Goal: Information Seeking & Learning: Check status

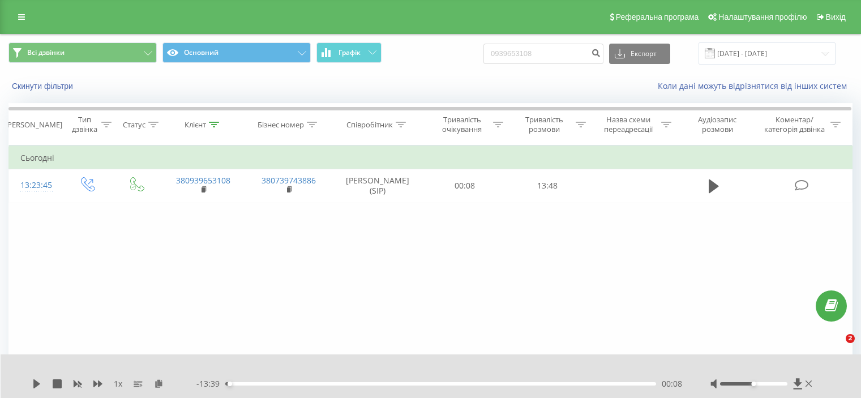
drag, startPoint x: 0, startPoint y: 0, endPoint x: 517, endPoint y: 58, distance: 520.4
click at [516, 63] on input "0939653108" at bounding box center [543, 54] width 120 height 20
click at [517, 58] on input "0939653108" at bounding box center [543, 54] width 120 height 20
type input "0664007330"
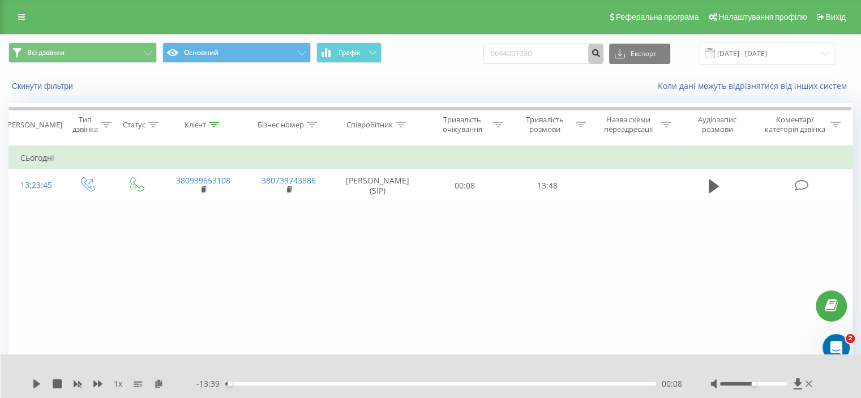
click at [600, 51] on icon "submit" at bounding box center [596, 51] width 10 height 7
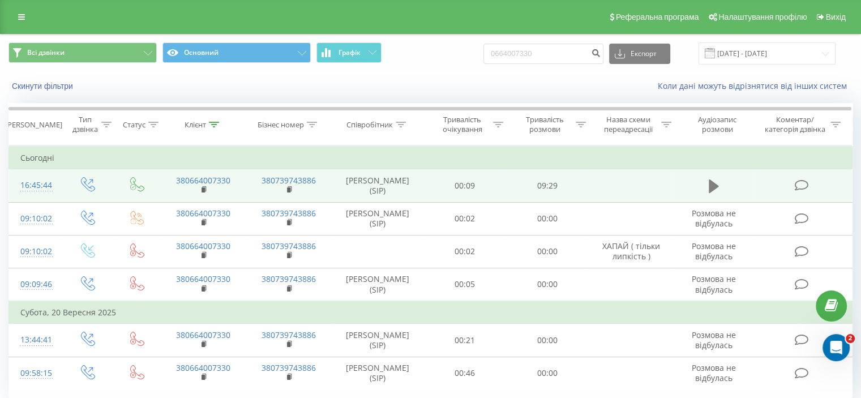
click at [706, 185] on button at bounding box center [713, 186] width 17 height 17
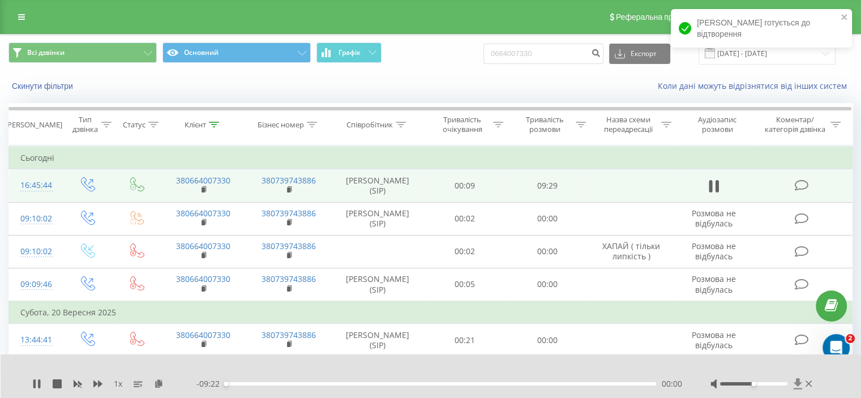
click at [798, 382] on icon at bounding box center [797, 383] width 8 height 11
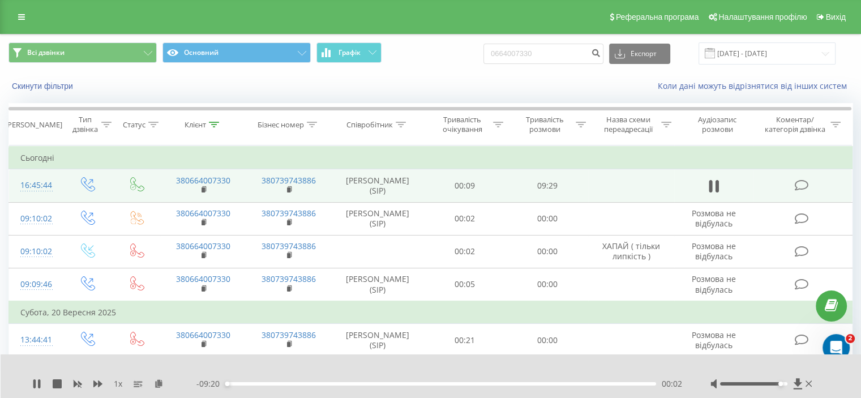
drag, startPoint x: 754, startPoint y: 382, endPoint x: 784, endPoint y: 382, distance: 29.4
click at [784, 382] on div at bounding box center [753, 383] width 67 height 3
click at [709, 185] on icon at bounding box center [709, 186] width 3 height 12
click at [528, 54] on input "0664007330" at bounding box center [543, 54] width 120 height 20
